Goal: Transaction & Acquisition: Purchase product/service

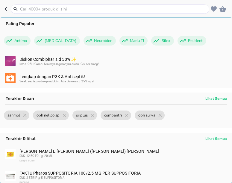
click at [30, 11] on input "text" at bounding box center [113, 9] width 188 height 6
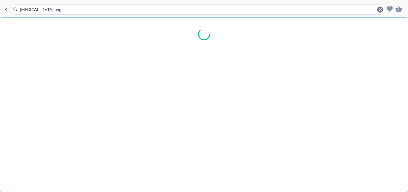
type input "[MEDICAL_DATA] angin"
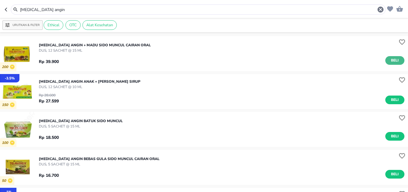
click at [231, 61] on span "Beli" at bounding box center [395, 60] width 10 height 6
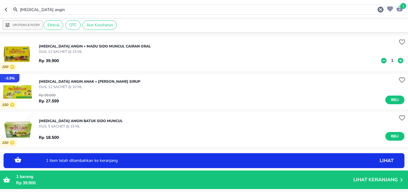
click at [231, 60] on p "1" at bounding box center [392, 60] width 5 height 6
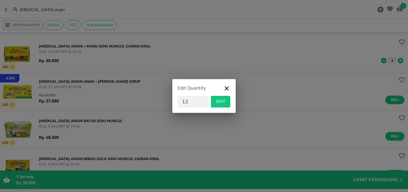
type input "12"
click at [221, 101] on span "EDIT" at bounding box center [220, 101] width 15 height 7
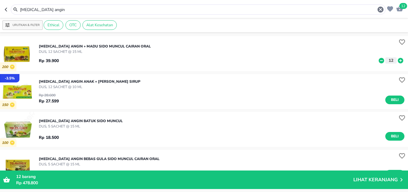
drag, startPoint x: 53, startPoint y: 11, endPoint x: 0, endPoint y: 11, distance: 52.9
click at [19, 11] on input "[MEDICAL_DATA] angin" at bounding box center [198, 10] width 358 height 6
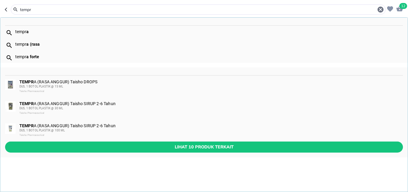
type input "tempr"
click at [81, 85] on div "DUS, 1 BOTOL PLASTIK @ 15 ML" at bounding box center [210, 86] width 383 height 5
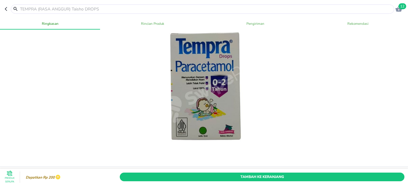
scroll to position [39, 0]
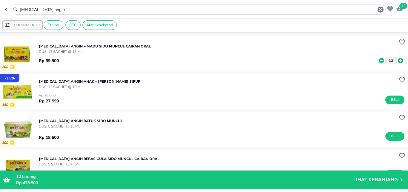
drag, startPoint x: 49, startPoint y: 6, endPoint x: 45, endPoint y: 13, distance: 7.8
click at [27, 13] on div "[MEDICAL_DATA] angin" at bounding box center [201, 9] width 365 height 7
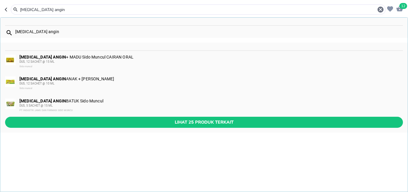
drag, startPoint x: 49, startPoint y: 13, endPoint x: 10, endPoint y: 13, distance: 39.2
click at [19, 13] on input "[MEDICAL_DATA] angin" at bounding box center [198, 10] width 358 height 6
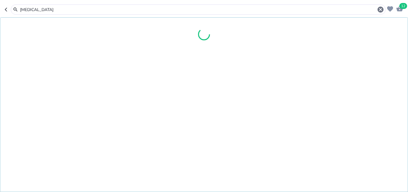
type input "[MEDICAL_DATA]"
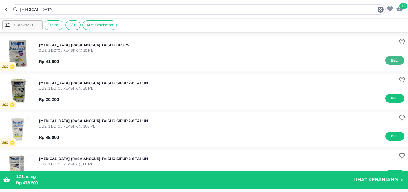
click at [231, 58] on span "Beli" at bounding box center [395, 60] width 10 height 6
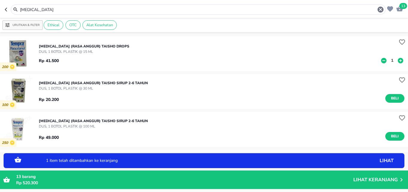
click at [231, 59] on p "1" at bounding box center [392, 60] width 5 height 6
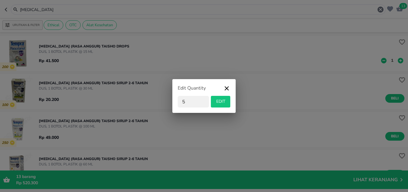
type input "5"
click at [221, 100] on span "EDIT" at bounding box center [220, 101] width 15 height 7
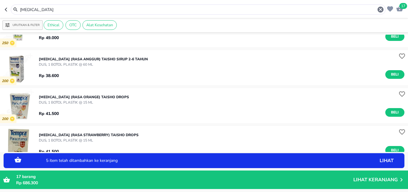
scroll to position [118, 0]
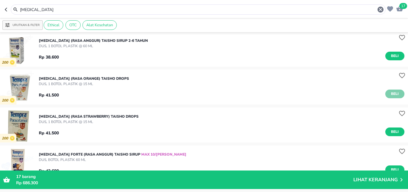
click at [231, 92] on span "Beli" at bounding box center [395, 94] width 10 height 6
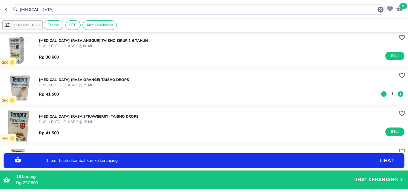
click at [231, 94] on p "1" at bounding box center [392, 94] width 5 height 6
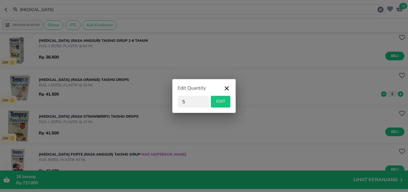
type input "5"
click at [218, 103] on span "EDIT" at bounding box center [220, 101] width 15 height 7
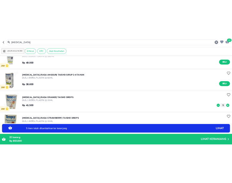
scroll to position [0, 0]
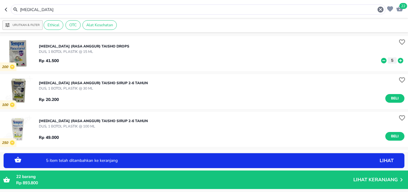
click at [26, 12] on input "[MEDICAL_DATA]" at bounding box center [198, 10] width 358 height 6
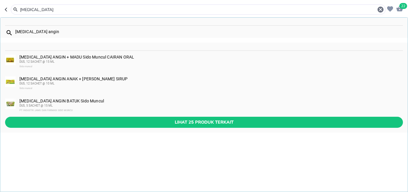
click at [26, 12] on input "[MEDICAL_DATA]" at bounding box center [198, 10] width 358 height 6
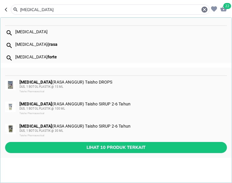
click at [40, 11] on input "[MEDICAL_DATA]" at bounding box center [109, 10] width 181 height 6
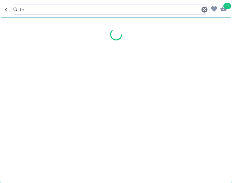
type input "t"
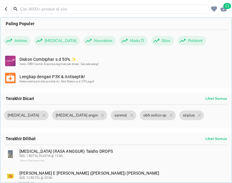
click at [42, 10] on input "text" at bounding box center [113, 9] width 188 height 6
click at [56, 10] on input "text" at bounding box center [113, 9] width 188 height 6
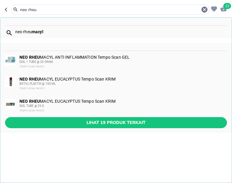
click at [32, 30] on b "macyl" at bounding box center [38, 31] width 12 height 5
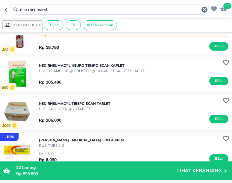
scroll to position [158, 0]
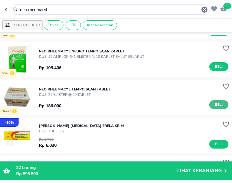
click at [213, 104] on span "Beli" at bounding box center [218, 104] width 10 height 6
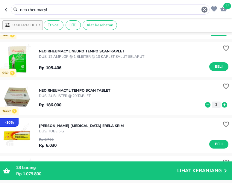
drag, startPoint x: 55, startPoint y: 8, endPoint x: 16, endPoint y: 10, distance: 39.2
click at [19, 10] on input "neo rheumacyl" at bounding box center [109, 10] width 181 height 6
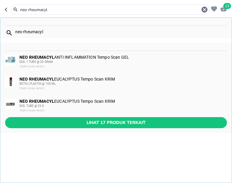
click at [158, 37] on div "neo rheumacyl" at bounding box center [115, 32] width 231 height 13
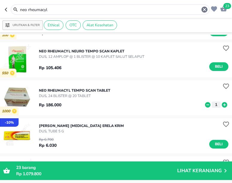
click at [58, 11] on input "neo rheumacyl" at bounding box center [109, 10] width 181 height 6
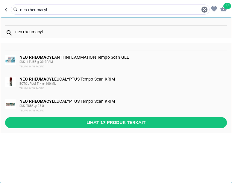
drag, startPoint x: 57, startPoint y: 9, endPoint x: 18, endPoint y: 13, distance: 39.6
click at [19, 13] on input "neo rheumacyl" at bounding box center [109, 10] width 181 height 6
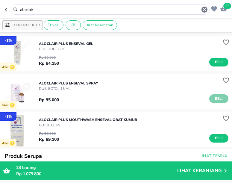
click at [209, 98] on button "Beli" at bounding box center [218, 98] width 19 height 9
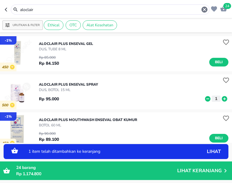
click at [29, 12] on input "aloclair" at bounding box center [109, 10] width 181 height 6
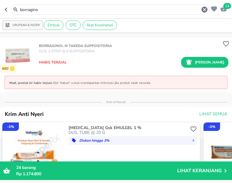
scroll to position [118, 0]
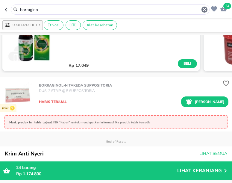
click at [33, 10] on input "borragino" at bounding box center [109, 10] width 181 height 6
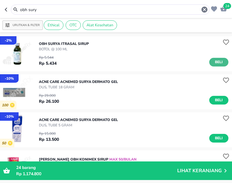
click at [221, 62] on button "Beli" at bounding box center [218, 62] width 19 height 9
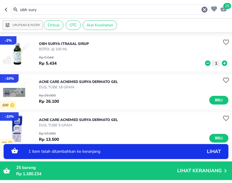
drag, startPoint x: 217, startPoint y: 62, endPoint x: 228, endPoint y: 59, distance: 11.3
click at [222, 61] on icon at bounding box center [224, 63] width 8 height 7
click at [221, 61] on icon at bounding box center [223, 62] width 5 height 5
drag, startPoint x: 37, startPoint y: 9, endPoint x: 12, endPoint y: 13, distance: 25.7
click at [19, 13] on input "obh sury" at bounding box center [109, 10] width 181 height 6
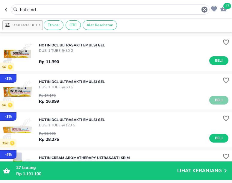
click at [213, 101] on span "Beli" at bounding box center [218, 100] width 10 height 6
click at [221, 101] on icon at bounding box center [223, 100] width 5 height 5
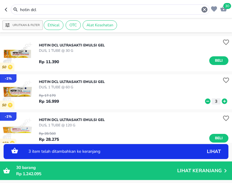
click at [221, 101] on icon at bounding box center [223, 100] width 5 height 5
drag, startPoint x: 43, startPoint y: 10, endPoint x: 18, endPoint y: 10, distance: 25.1
click at [19, 10] on input "hotin dcl" at bounding box center [109, 10] width 181 height 6
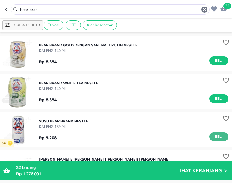
click at [213, 137] on span "Beli" at bounding box center [218, 136] width 10 height 6
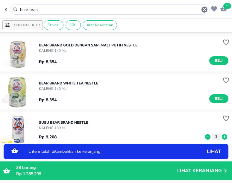
click at [221, 135] on icon at bounding box center [223, 136] width 5 height 5
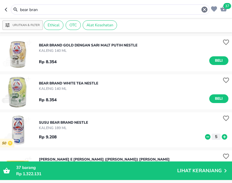
drag, startPoint x: 43, startPoint y: 10, endPoint x: -4, endPoint y: 22, distance: 48.6
click at [19, 13] on input "bear bran" at bounding box center [109, 10] width 181 height 6
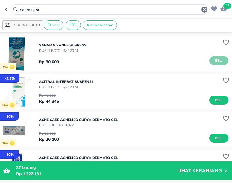
click at [213, 61] on span "Beli" at bounding box center [218, 60] width 10 height 6
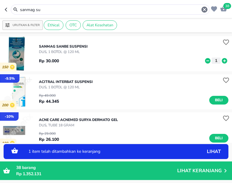
click at [220, 61] on icon at bounding box center [224, 60] width 8 height 7
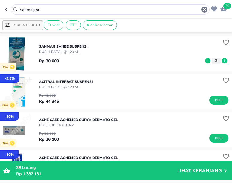
drag, startPoint x: 45, startPoint y: 18, endPoint x: 15, endPoint y: 16, distance: 30.3
click at [15, 16] on header "39 sanmag su" at bounding box center [116, 9] width 232 height 18
drag, startPoint x: 63, startPoint y: 10, endPoint x: 57, endPoint y: 13, distance: 6.4
click at [57, 13] on div "sanmag su" at bounding box center [110, 9] width 198 height 10
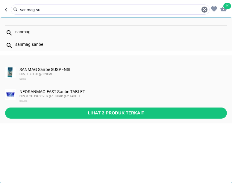
click at [57, 13] on div "sanmag su" at bounding box center [110, 9] width 198 height 10
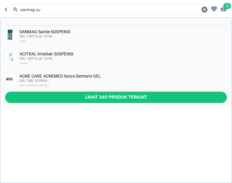
drag, startPoint x: 59, startPoint y: 8, endPoint x: 18, endPoint y: 13, distance: 41.3
click at [19, 13] on input "sanmag su" at bounding box center [109, 10] width 181 height 6
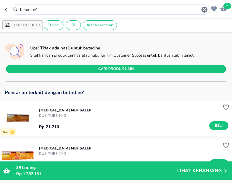
click at [46, 5] on div "betadine'" at bounding box center [110, 9] width 198 height 10
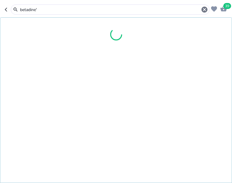
click at [45, 7] on input "betadine'" at bounding box center [109, 10] width 181 height 6
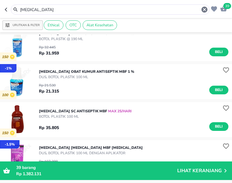
scroll to position [276, 0]
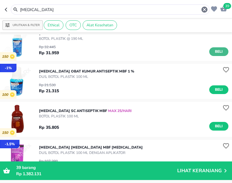
click at [213, 49] on span "Beli" at bounding box center [218, 51] width 10 height 6
click at [220, 52] on icon at bounding box center [224, 52] width 8 height 7
click at [34, 10] on input "[MEDICAL_DATA]" at bounding box center [109, 10] width 181 height 6
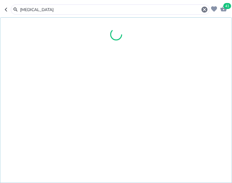
click at [34, 10] on input "[MEDICAL_DATA]" at bounding box center [109, 10] width 181 height 6
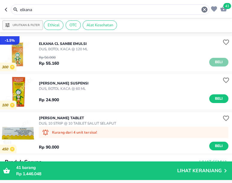
click at [213, 64] on span "Beli" at bounding box center [218, 62] width 10 height 6
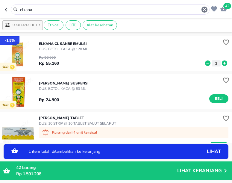
click at [221, 65] on icon at bounding box center [223, 62] width 5 height 5
click at [33, 8] on input "elkana" at bounding box center [109, 10] width 181 height 6
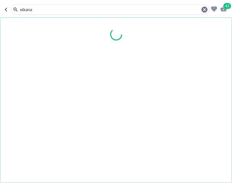
click at [26, 11] on input "elkana" at bounding box center [109, 10] width 181 height 6
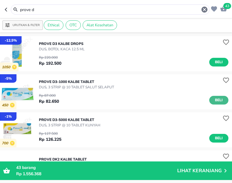
click at [213, 98] on span "Beli" at bounding box center [218, 100] width 10 height 6
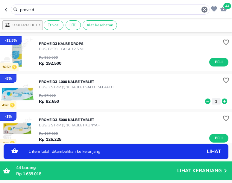
click at [221, 101] on icon at bounding box center [223, 100] width 5 height 5
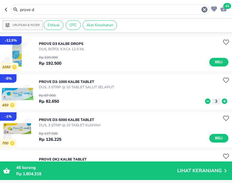
click at [205, 100] on icon at bounding box center [207, 100] width 5 height 5
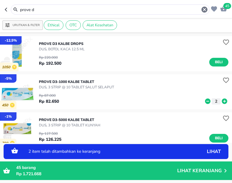
scroll to position [39, 0]
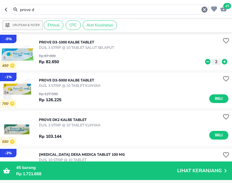
drag, startPoint x: 38, startPoint y: 10, endPoint x: 14, endPoint y: 10, distance: 23.9
click at [19, 10] on input "prove d" at bounding box center [109, 10] width 181 height 6
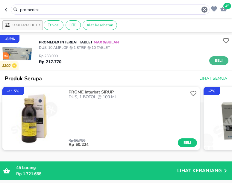
click at [219, 60] on button "Beli" at bounding box center [218, 60] width 19 height 9
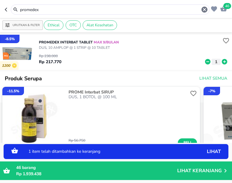
click at [220, 62] on icon at bounding box center [224, 61] width 8 height 7
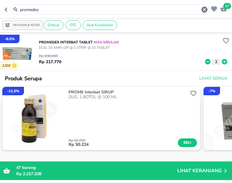
click at [31, 11] on input "promedex" at bounding box center [109, 10] width 181 height 6
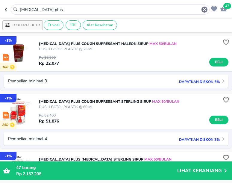
drag, startPoint x: 54, startPoint y: 10, endPoint x: 12, endPoint y: 14, distance: 42.0
click at [19, 13] on input "[MEDICAL_DATA] plus" at bounding box center [109, 10] width 181 height 6
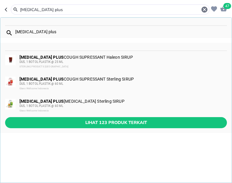
click at [47, 10] on input "[MEDICAL_DATA] plus" at bounding box center [109, 10] width 181 height 6
drag, startPoint x: 50, startPoint y: 10, endPoint x: 10, endPoint y: 14, distance: 40.6
click at [19, 13] on input "[MEDICAL_DATA] plus" at bounding box center [109, 10] width 181 height 6
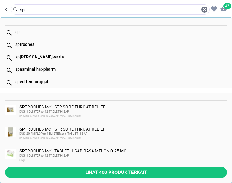
click at [47, 39] on div "sp troches" at bounding box center [115, 44] width 231 height 13
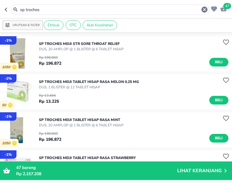
scroll to position [39, 0]
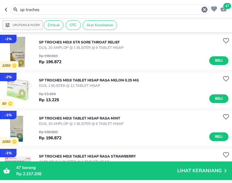
click at [92, 96] on div "Rp 13.494 Rp 13.225 Beli" at bounding box center [133, 95] width 189 height 15
click at [209, 94] on button "Beli" at bounding box center [218, 98] width 19 height 9
click at [221, 98] on icon at bounding box center [223, 99] width 5 height 5
drag, startPoint x: 43, startPoint y: 10, endPoint x: 18, endPoint y: 14, distance: 26.0
click at [19, 13] on input "sp troches" at bounding box center [109, 10] width 181 height 6
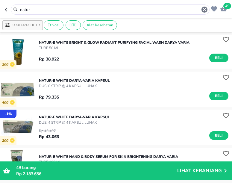
scroll to position [744, 0]
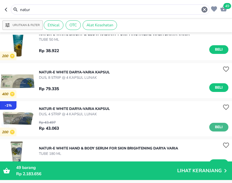
click at [216, 126] on span "Beli" at bounding box center [218, 127] width 10 height 6
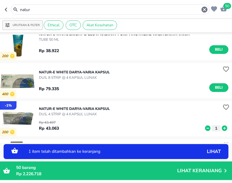
click at [220, 128] on icon at bounding box center [224, 128] width 8 height 7
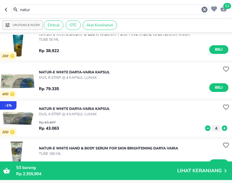
click at [24, 10] on input "natur" at bounding box center [109, 10] width 181 height 6
drag, startPoint x: 24, startPoint y: 10, endPoint x: 28, endPoint y: 10, distance: 3.9
click at [25, 10] on input "natur" at bounding box center [109, 10] width 181 height 6
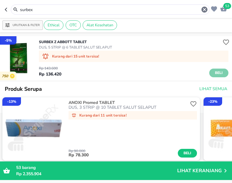
click at [213, 72] on span "Beli" at bounding box center [218, 73] width 10 height 6
click at [28, 10] on input "surbex" at bounding box center [109, 10] width 181 height 6
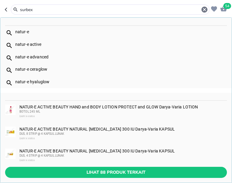
click at [28, 10] on input "surbex" at bounding box center [109, 10] width 181 height 6
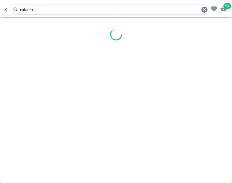
type input "caladin"
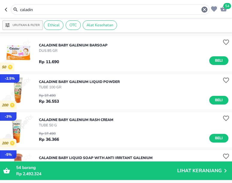
click at [113, 88] on p "TUBE 100 GR" at bounding box center [79, 86] width 81 height 5
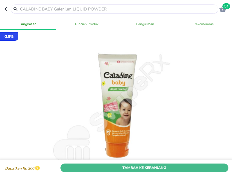
click at [91, 164] on span "Tambah Ke Keranjang" at bounding box center [144, 167] width 159 height 6
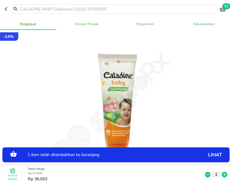
click at [220, 171] on icon at bounding box center [224, 174] width 8 height 7
click at [5, 11] on icon "button" at bounding box center [7, 9] width 5 height 5
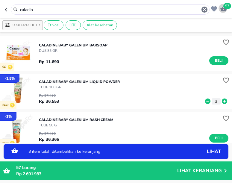
click at [222, 10] on icon "button" at bounding box center [223, 9] width 7 height 6
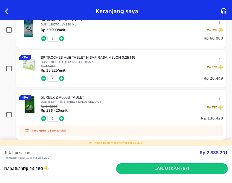
scroll to position [473, 0]
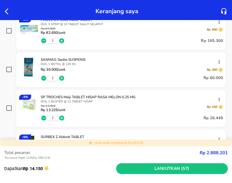
click at [62, 79] on icon "button" at bounding box center [62, 78] width 6 height 6
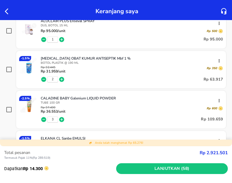
scroll to position [79, 0]
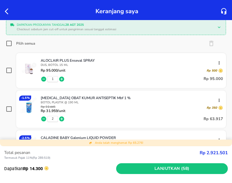
click at [62, 80] on icon "button" at bounding box center [61, 78] width 5 height 5
click at [5, 14] on icon "button" at bounding box center [8, 11] width 7 height 7
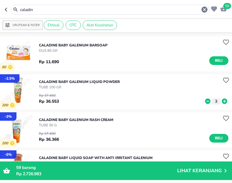
click at [224, 10] on icon "button" at bounding box center [223, 9] width 7 height 6
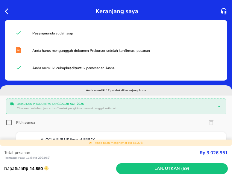
scroll to position [158, 0]
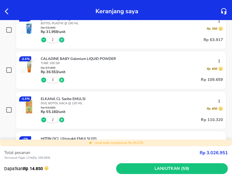
click at [63, 39] on icon "button" at bounding box center [61, 39] width 5 height 5
click at [8, 11] on icon "button" at bounding box center [8, 11] width 7 height 7
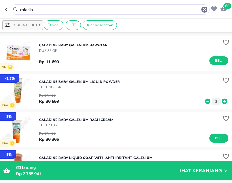
click at [30, 10] on input "caladin" at bounding box center [109, 10] width 181 height 6
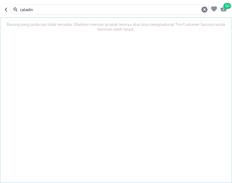
click at [30, 10] on input "caladin" at bounding box center [109, 10] width 181 height 6
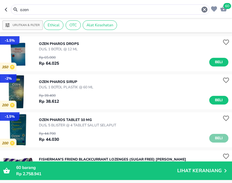
click at [213, 140] on span "Beli" at bounding box center [218, 138] width 10 height 6
click at [221, 139] on icon at bounding box center [223, 138] width 5 height 5
click at [26, 8] on input "ozen" at bounding box center [109, 10] width 181 height 6
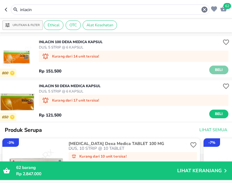
click at [209, 68] on button "Beli" at bounding box center [218, 69] width 19 height 9
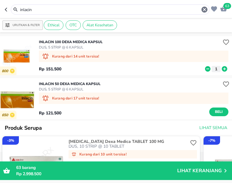
click at [21, 11] on input "inlacin" at bounding box center [109, 10] width 181 height 6
click at [22, 11] on input "inlacin" at bounding box center [109, 10] width 181 height 6
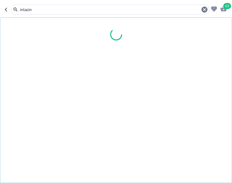
click at [35, 7] on input "inlacin" at bounding box center [109, 10] width 181 height 6
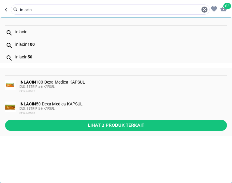
click at [25, 9] on input "inlacin" at bounding box center [109, 10] width 181 height 6
click at [21, 7] on input "inlacin" at bounding box center [109, 10] width 181 height 6
click at [27, 8] on input "inlacin" at bounding box center [109, 10] width 181 height 6
click at [25, 9] on input "inlacin" at bounding box center [109, 10] width 181 height 6
drag, startPoint x: 36, startPoint y: 11, endPoint x: 19, endPoint y: 8, distance: 17.0
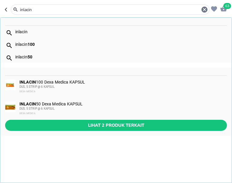
click at [19, 8] on input "inlacin" at bounding box center [109, 10] width 181 height 6
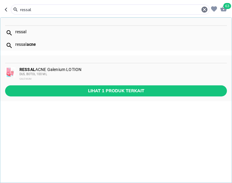
type input "ressal"
click at [62, 72] on div "DUS, BOTOL 100 ML" at bounding box center [122, 74] width 207 height 5
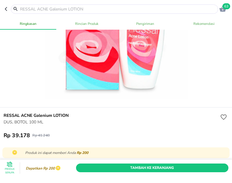
scroll to position [118, 0]
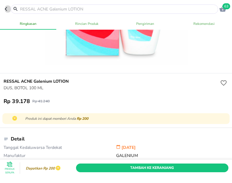
click at [7, 10] on icon "button" at bounding box center [6, 9] width 2 height 4
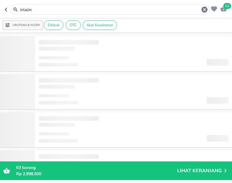
click at [25, 12] on input "inlacin" at bounding box center [109, 10] width 181 height 6
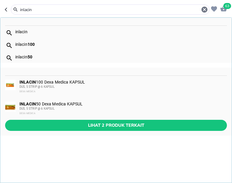
click at [25, 12] on input "inlacin" at bounding box center [109, 10] width 181 height 6
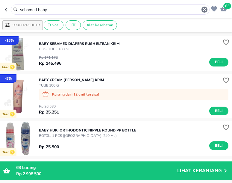
drag, startPoint x: 55, startPoint y: 10, endPoint x: 6, endPoint y: 19, distance: 49.3
click at [19, 13] on input "sebamed baby" at bounding box center [109, 10] width 181 height 6
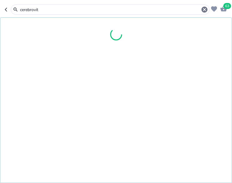
type input "cerebrovit"
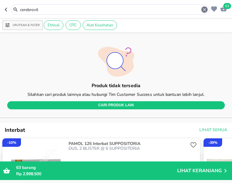
click at [205, 12] on icon "button" at bounding box center [204, 10] width 6 height 6
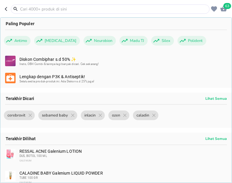
click at [222, 9] on icon "button" at bounding box center [223, 9] width 7 height 6
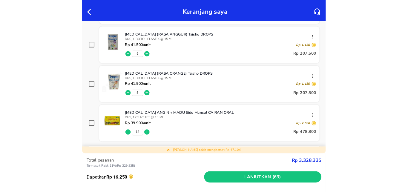
scroll to position [750, 0]
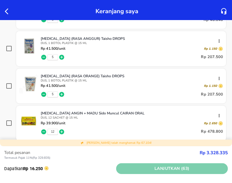
click at [154, 171] on span "Lanjutkan (63)" at bounding box center [171, 168] width 107 height 7
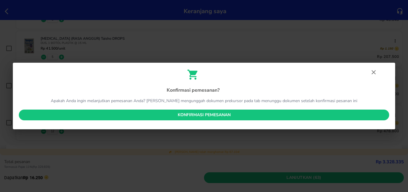
click at [167, 113] on span "Konfirmasi pemesanan" at bounding box center [204, 114] width 361 height 7
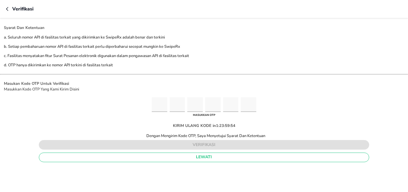
click at [162, 105] on input "Please enter OTP character 1" at bounding box center [160, 104] width 16 height 15
type input "4"
type input "6"
type input "7"
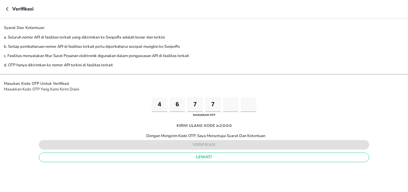
type input "3"
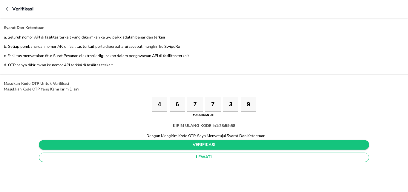
type input "9"
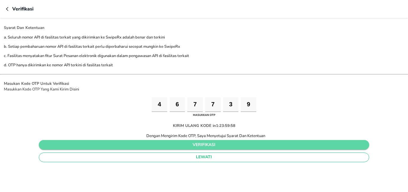
click at [210, 146] on span "verifikasi" at bounding box center [204, 144] width 321 height 7
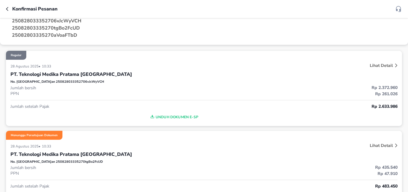
scroll to position [39, 0]
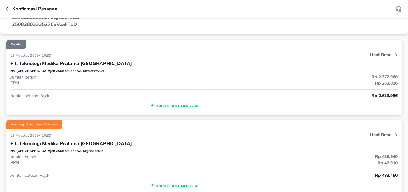
click at [182, 107] on span "Unduh Dokumen e-SP" at bounding box center [174, 107] width 322 height 8
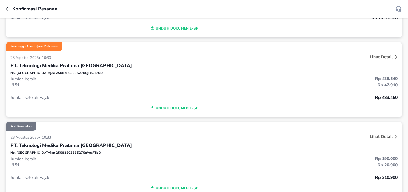
scroll to position [118, 0]
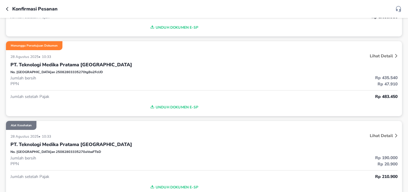
click at [183, 107] on span "Unduh Dokumen e-SP" at bounding box center [174, 107] width 322 height 8
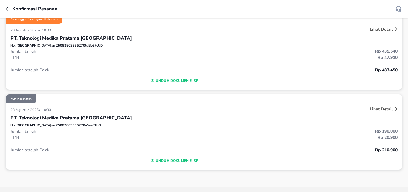
scroll to position [158, 0]
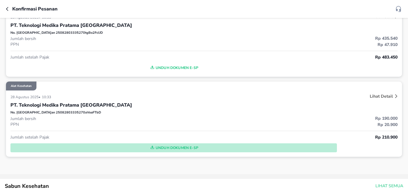
click at [183, 148] on span "Unduh Dokumen e-SP" at bounding box center [174, 148] width 322 height 8
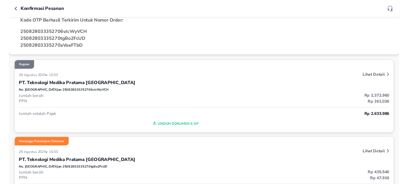
scroll to position [0, 0]
